Goal: Navigation & Orientation: Find specific page/section

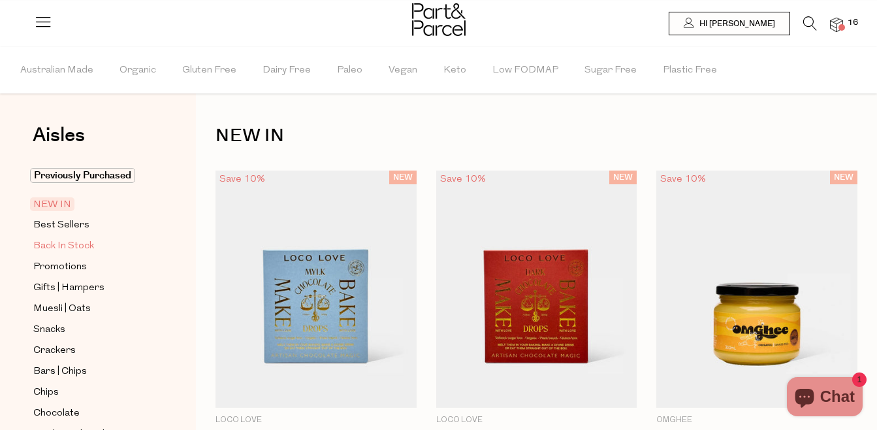
click at [48, 240] on span "Back In Stock" at bounding box center [63, 246] width 61 height 16
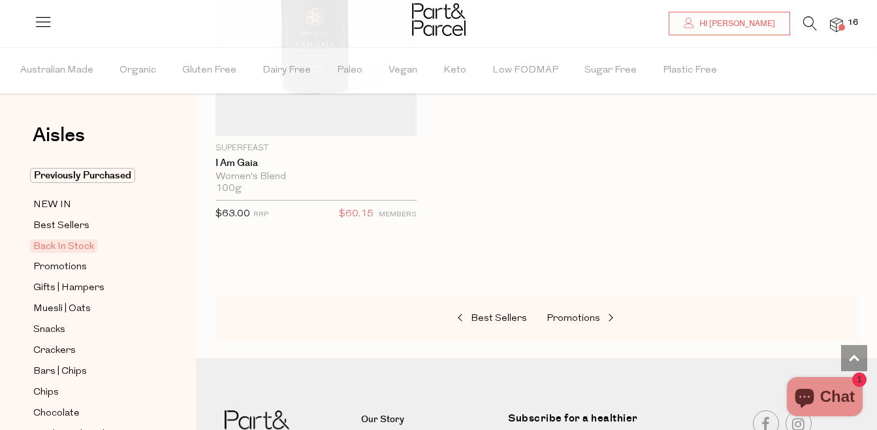
scroll to position [1361, 0]
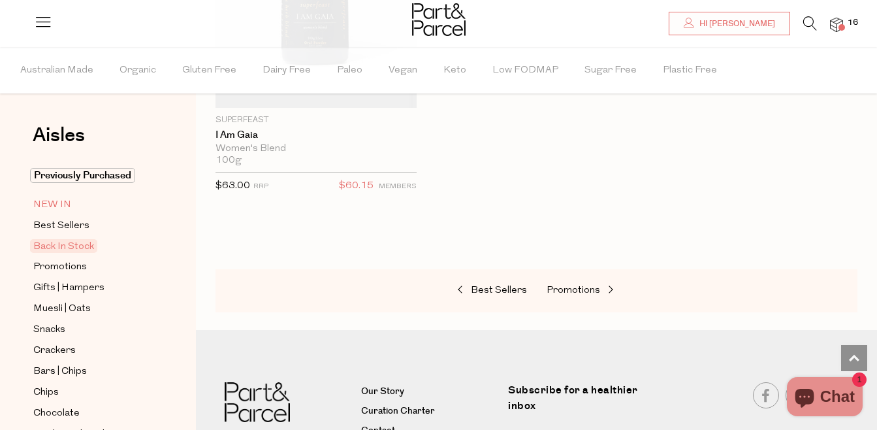
click at [50, 202] on span "NEW IN" at bounding box center [52, 205] width 38 height 16
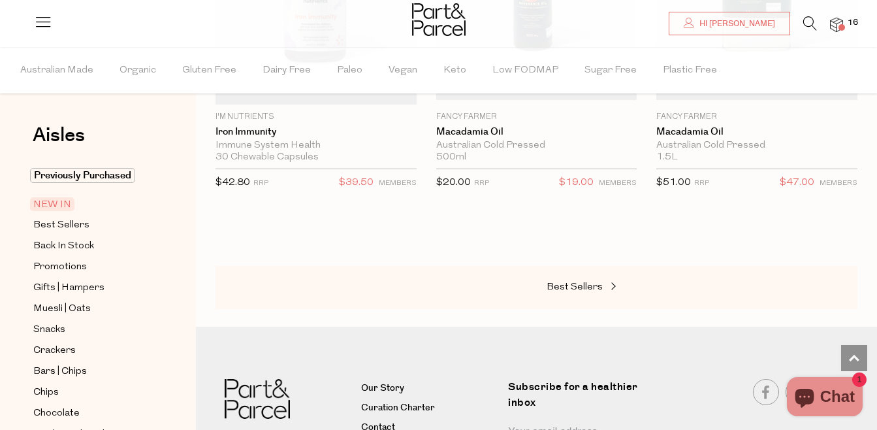
scroll to position [2528, 0]
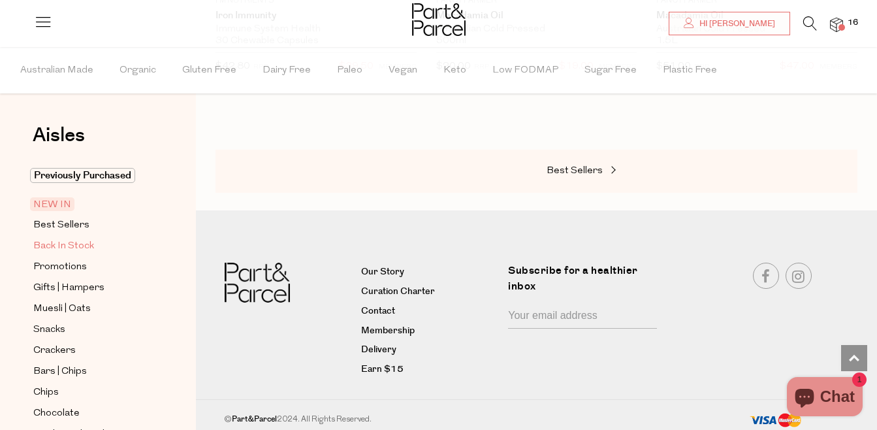
click at [70, 244] on span "Back In Stock" at bounding box center [63, 246] width 61 height 16
